Goal: Transaction & Acquisition: Subscribe to service/newsletter

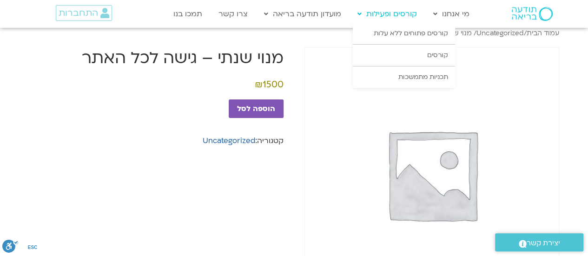
click at [395, 14] on link "קורסים ופעילות" at bounding box center [387, 14] width 69 height 18
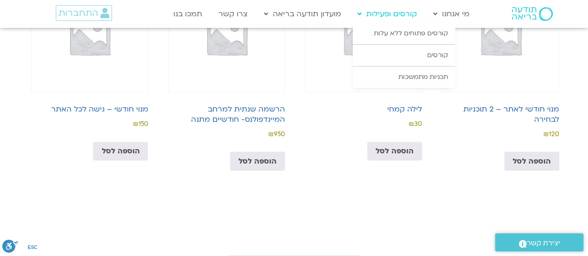
scroll to position [837, 0]
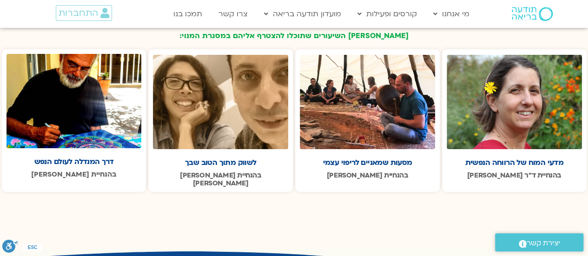
scroll to position [1488, 0]
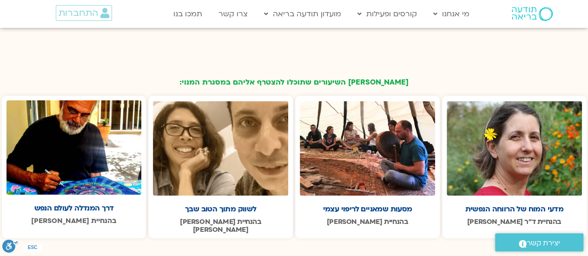
click at [90, 147] on img at bounding box center [74, 147] width 135 height 95
click at [69, 156] on img at bounding box center [74, 147] width 135 height 95
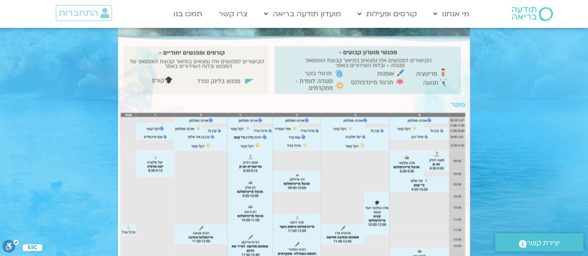
scroll to position [791, 0]
